Goal: Task Accomplishment & Management: Complete application form

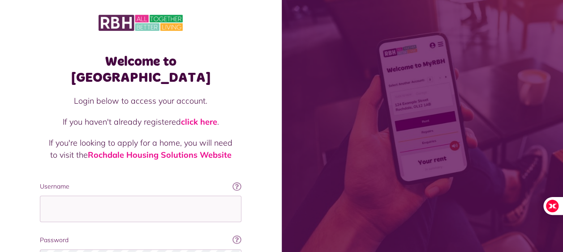
scroll to position [90, 0]
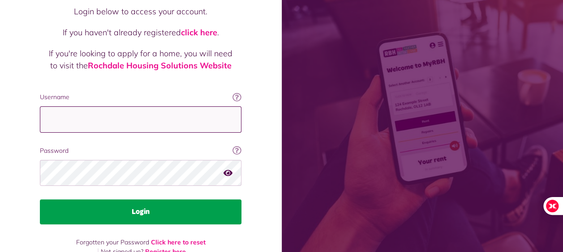
type input "**********"
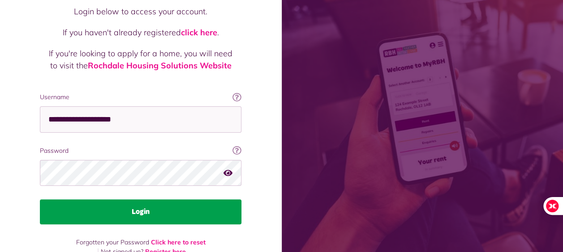
click at [150, 201] on button "Login" at bounding box center [140, 212] width 201 height 25
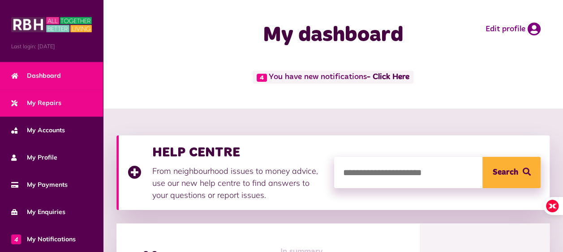
click at [44, 98] on span "My Repairs" at bounding box center [36, 102] width 50 height 9
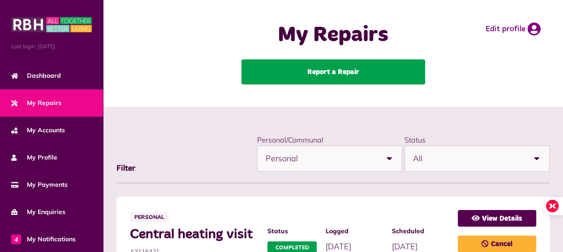
click at [338, 71] on link "Report a Repair" at bounding box center [333, 72] width 184 height 25
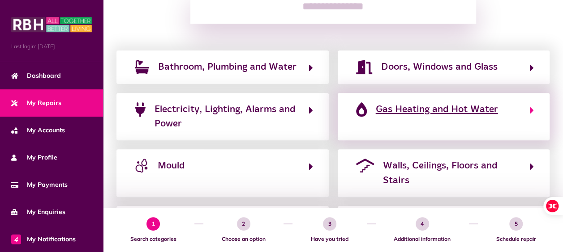
scroll to position [115, 0]
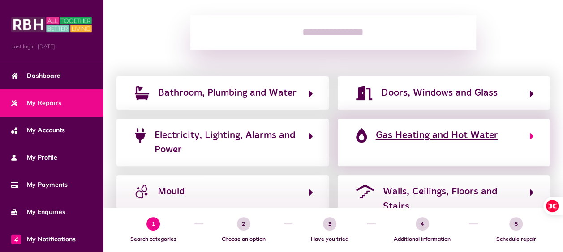
click at [467, 139] on span "Gas Heating and Hot Water" at bounding box center [437, 135] width 122 height 14
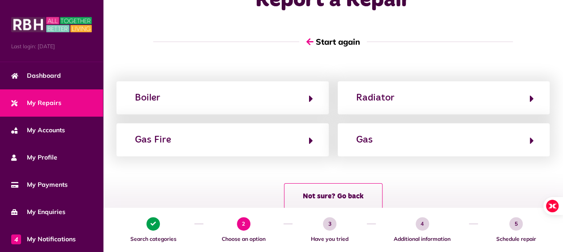
scroll to position [0, 0]
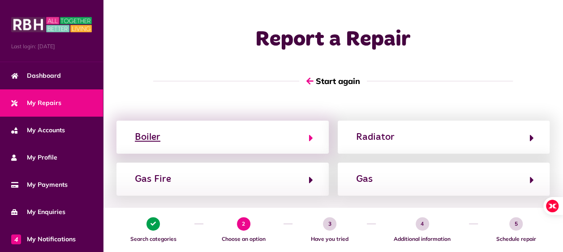
click at [211, 139] on button "Boiler" at bounding box center [222, 137] width 181 height 15
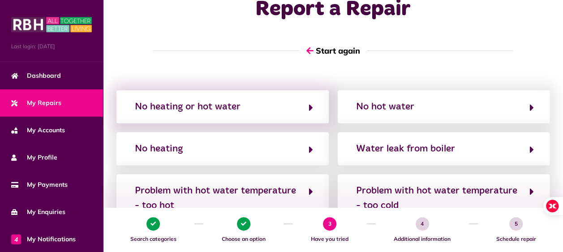
scroll to position [45, 0]
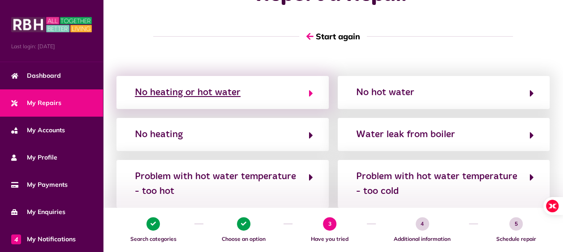
click at [235, 85] on div "No heating or hot water" at bounding box center [188, 92] width 106 height 14
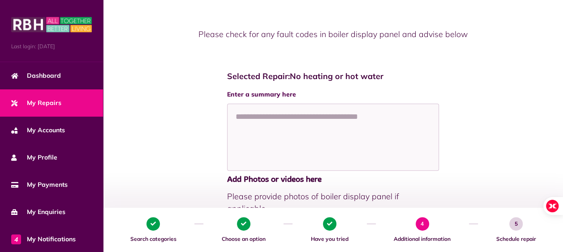
scroll to position [90, 0]
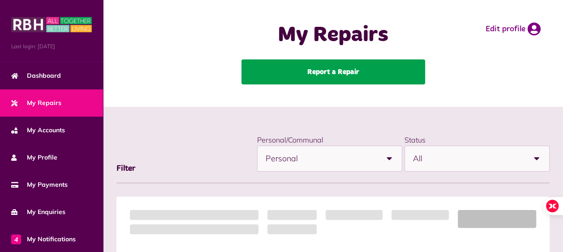
click at [325, 65] on link "Report a Repair" at bounding box center [333, 72] width 184 height 25
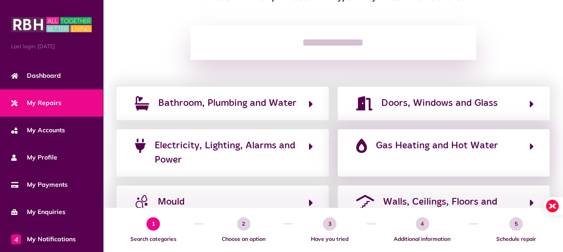
scroll to position [134, 0]
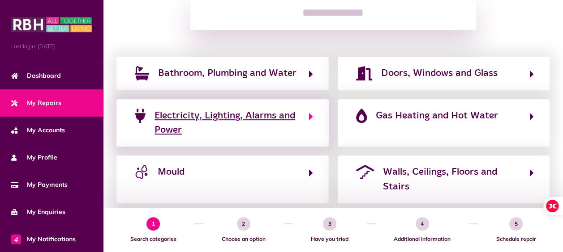
click at [274, 121] on span "Electricity, Lighting, Alarms and Power" at bounding box center [226, 123] width 145 height 29
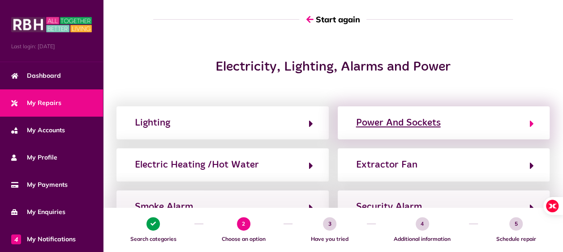
scroll to position [0, 0]
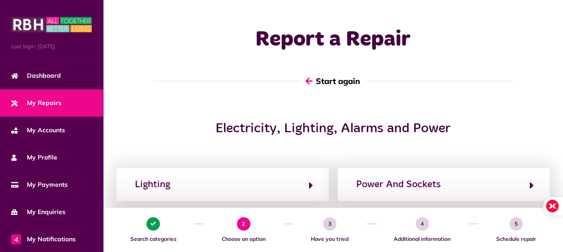
click at [346, 81] on button "Start again" at bounding box center [332, 81] width 67 height 26
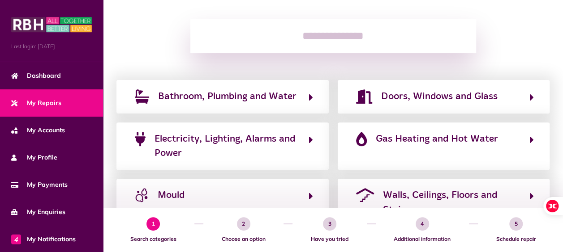
scroll to position [134, 0]
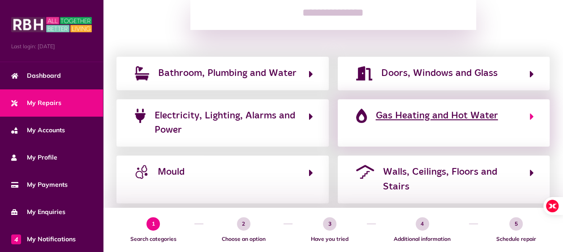
click at [418, 112] on span "Gas Heating and Hot Water" at bounding box center [437, 116] width 122 height 14
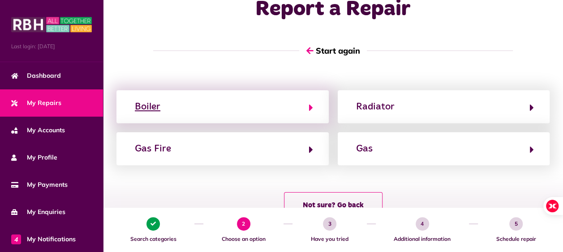
scroll to position [45, 0]
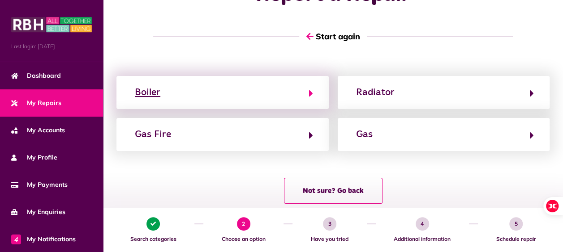
click at [241, 87] on button "Boiler" at bounding box center [222, 92] width 181 height 15
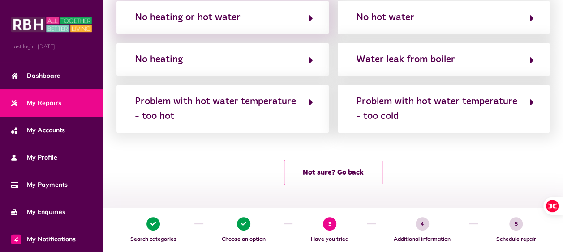
scroll to position [75, 0]
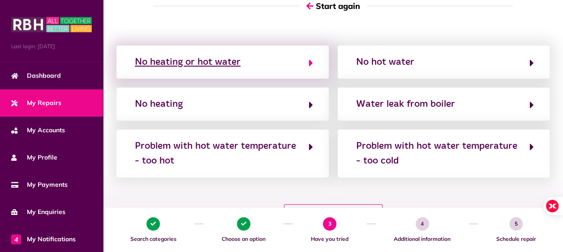
click at [231, 62] on div "No heating or hot water" at bounding box center [188, 62] width 106 height 14
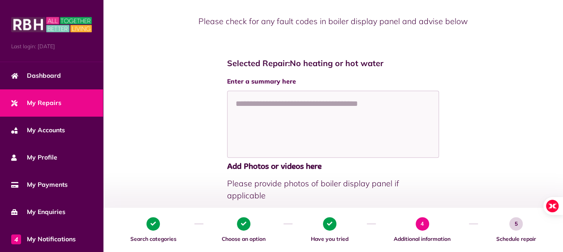
scroll to position [134, 0]
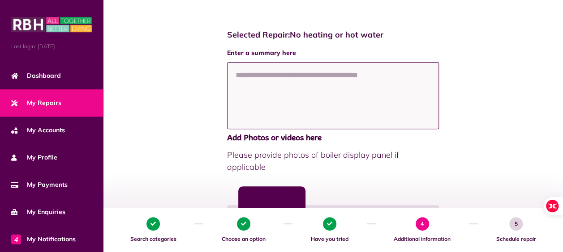
click at [283, 68] on textarea at bounding box center [333, 95] width 212 height 67
click at [278, 77] on textarea at bounding box center [333, 95] width 212 height 67
paste textarea "**********"
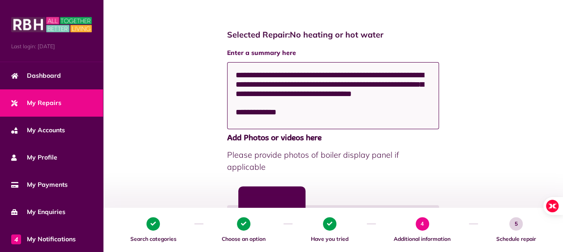
click at [269, 85] on textarea "**********" at bounding box center [333, 95] width 212 height 67
click at [318, 124] on textarea "**********" at bounding box center [333, 95] width 212 height 67
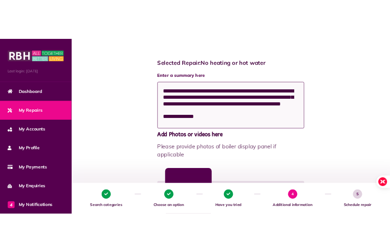
scroll to position [7, 0]
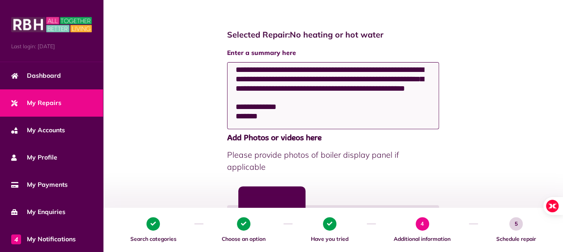
type textarea "**********"
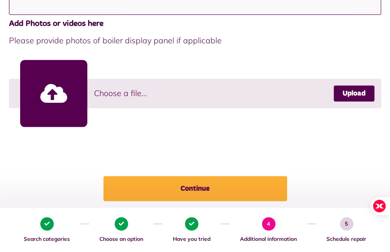
scroll to position [269, 0]
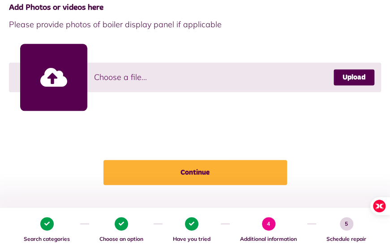
click at [46, 75] on link at bounding box center [53, 77] width 67 height 67
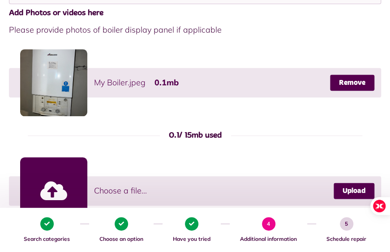
scroll to position [313, 0]
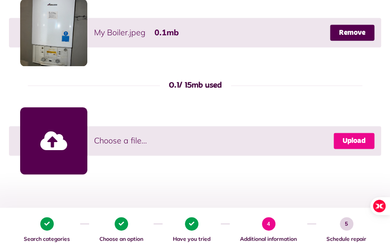
click at [336, 140] on link "Upload" at bounding box center [353, 141] width 41 height 16
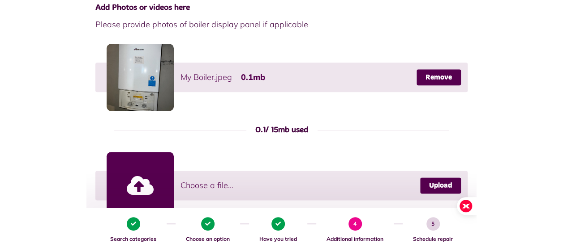
scroll to position [403, 0]
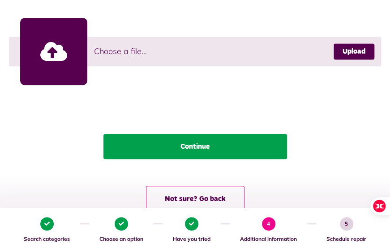
click at [193, 142] on button "Continue" at bounding box center [195, 146] width 184 height 25
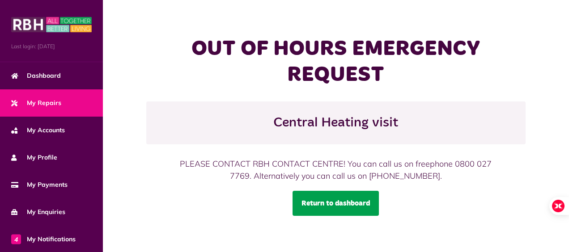
click at [338, 204] on link "Return to dashboard" at bounding box center [336, 203] width 86 height 25
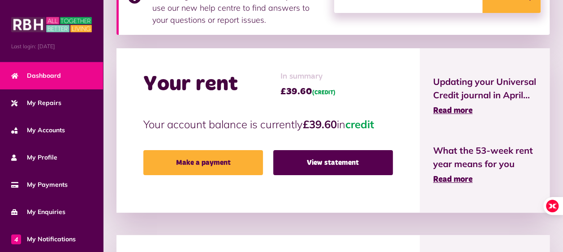
scroll to position [179, 0]
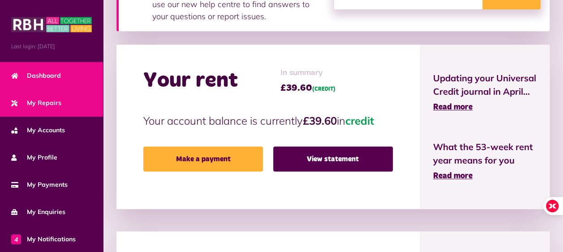
click at [30, 101] on span "My Repairs" at bounding box center [36, 102] width 50 height 9
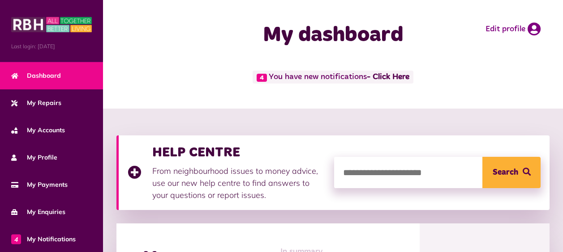
scroll to position [178, 0]
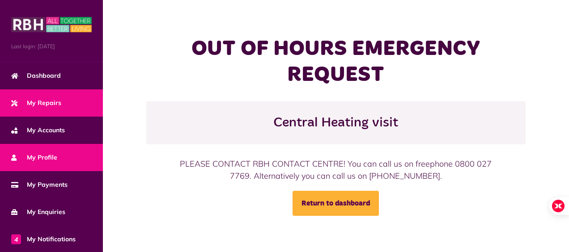
scroll to position [109, 0]
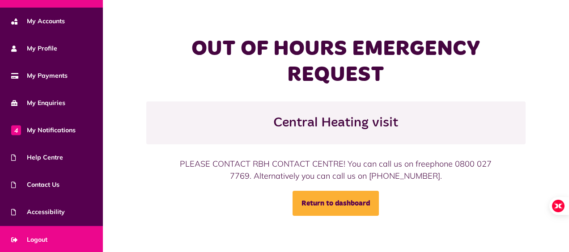
click at [38, 235] on span "Logout" at bounding box center [29, 239] width 36 height 9
